Goal: Complete application form

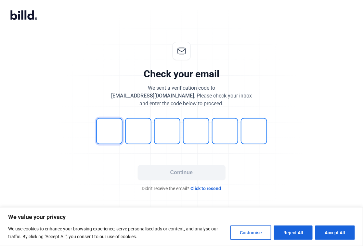
click at [114, 134] on input "tel" at bounding box center [109, 131] width 26 height 26
type input "1"
type input "0"
type input "3"
type input "4"
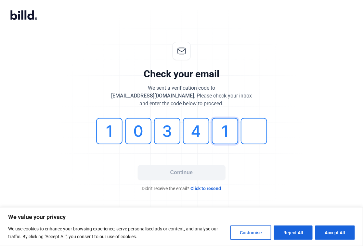
type input "1"
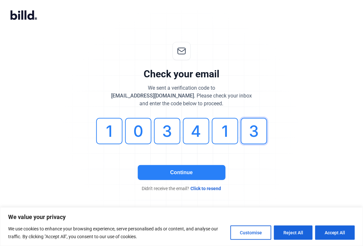
type input "3"
click at [186, 171] on button "Continue" at bounding box center [182, 172] width 88 height 15
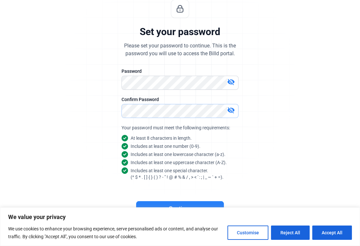
scroll to position [43, 0]
click at [336, 234] on button "Accept All" at bounding box center [333, 233] width 40 height 14
checkbox input "true"
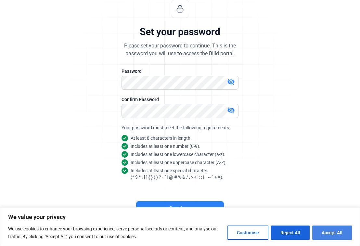
checkbox input "true"
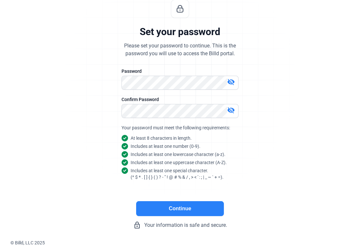
scroll to position [0, 0]
click at [184, 209] on button "Continue" at bounding box center [180, 208] width 88 height 15
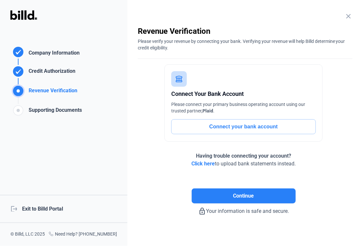
click at [239, 128] on button "Connect your bank account" at bounding box center [243, 126] width 145 height 15
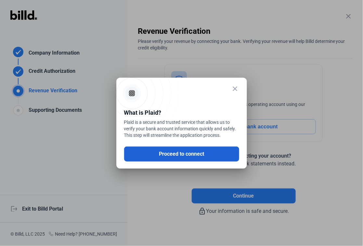
click at [194, 157] on button "Proceed to connect" at bounding box center [181, 154] width 115 height 15
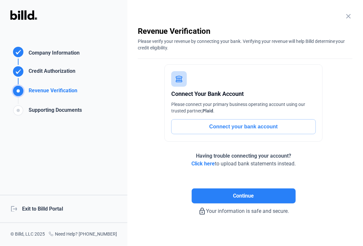
click at [246, 127] on button "Connect your bank account" at bounding box center [243, 126] width 145 height 15
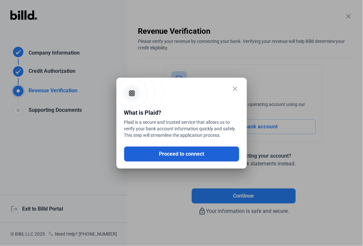
click at [193, 155] on button "Proceed to connect" at bounding box center [181, 154] width 115 height 15
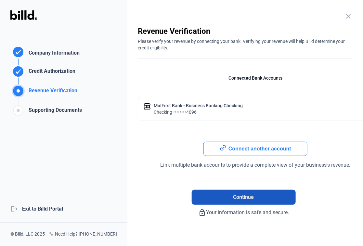
click at [249, 199] on span "Continue" at bounding box center [244, 198] width 21 height 8
